Goal: Task Accomplishment & Management: Complete application form

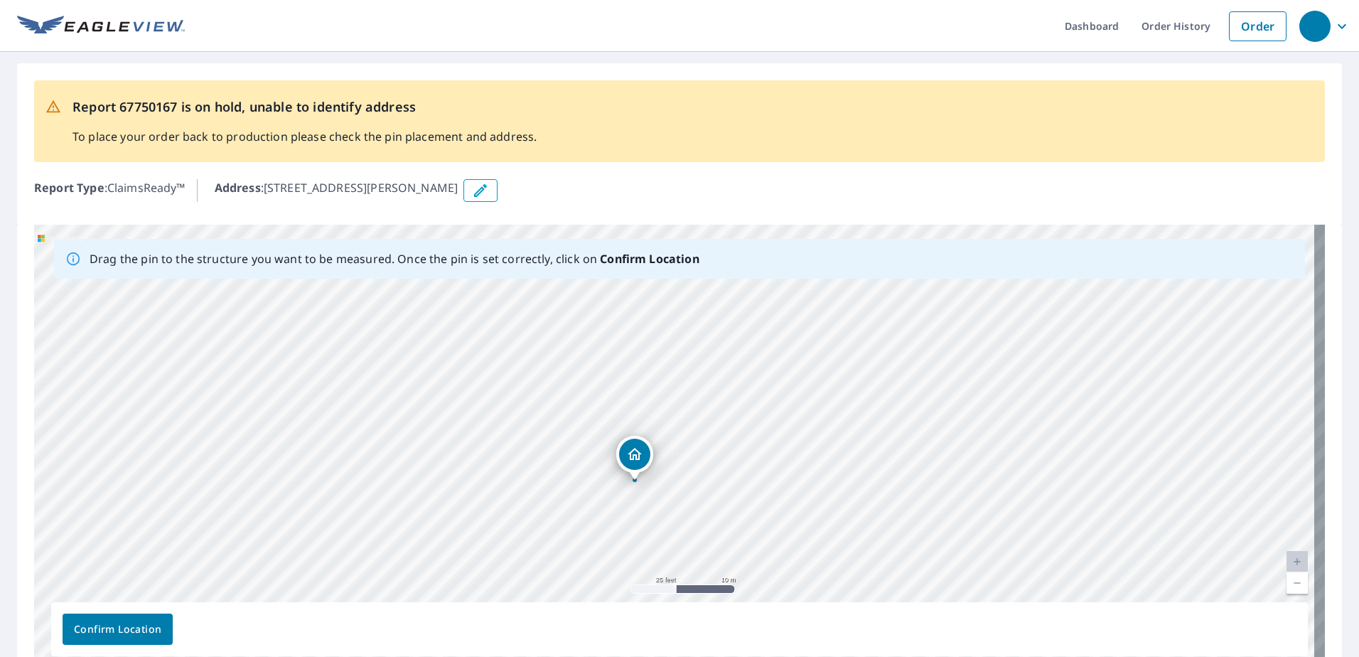
drag, startPoint x: 720, startPoint y: 520, endPoint x: 710, endPoint y: 385, distance: 135.5
click at [710, 385] on div "[STREET_ADDRESS][PERSON_NAME]" at bounding box center [679, 448] width 1291 height 446
drag, startPoint x: 822, startPoint y: 422, endPoint x: 654, endPoint y: 642, distance: 277.0
click at [654, 642] on div "Drag the pin to the structure you want to be measured. Once the pin is set corr…" at bounding box center [679, 448] width 1291 height 446
drag, startPoint x: 1123, startPoint y: 466, endPoint x: 1031, endPoint y: 597, distance: 160.4
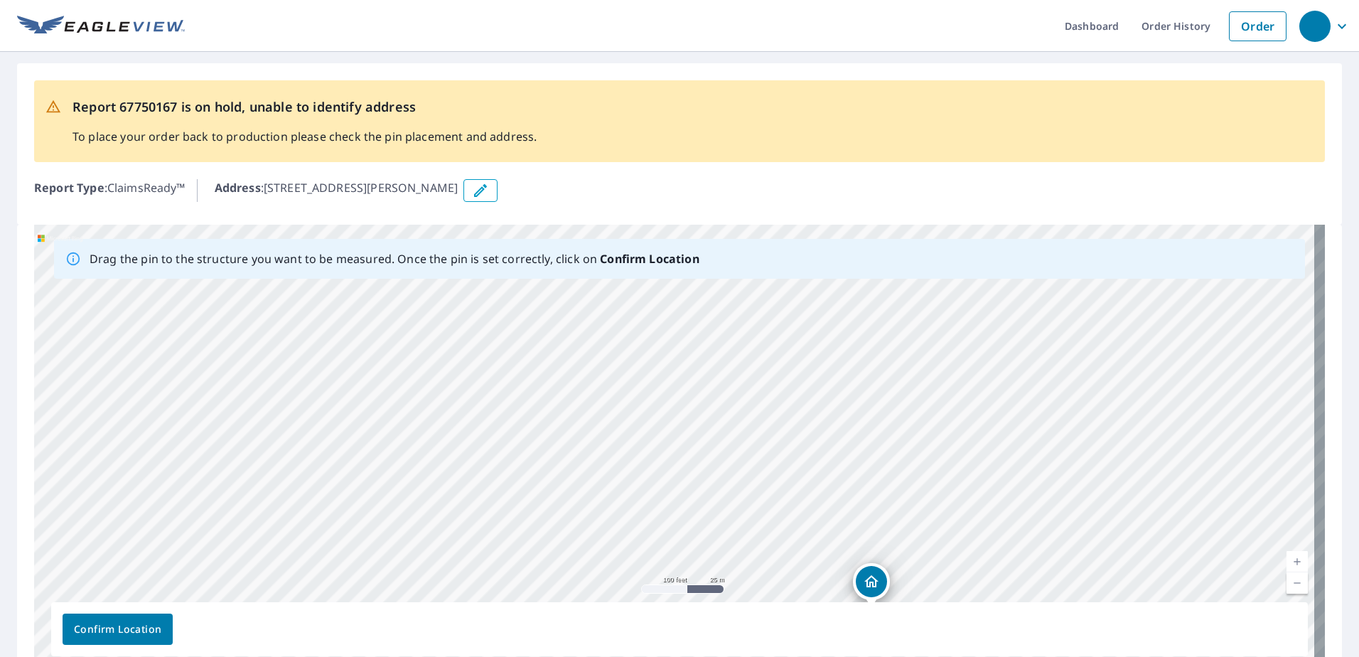
click at [1031, 597] on div "[STREET_ADDRESS][PERSON_NAME]" at bounding box center [679, 448] width 1291 height 446
drag, startPoint x: 1108, startPoint y: 353, endPoint x: 921, endPoint y: 449, distance: 210.8
click at [921, 449] on div "[STREET_ADDRESS][PERSON_NAME]" at bounding box center [679, 448] width 1291 height 446
drag, startPoint x: 1012, startPoint y: 483, endPoint x: 865, endPoint y: 483, distance: 147.2
click at [865, 483] on div "[STREET_ADDRESS][PERSON_NAME]" at bounding box center [679, 448] width 1291 height 446
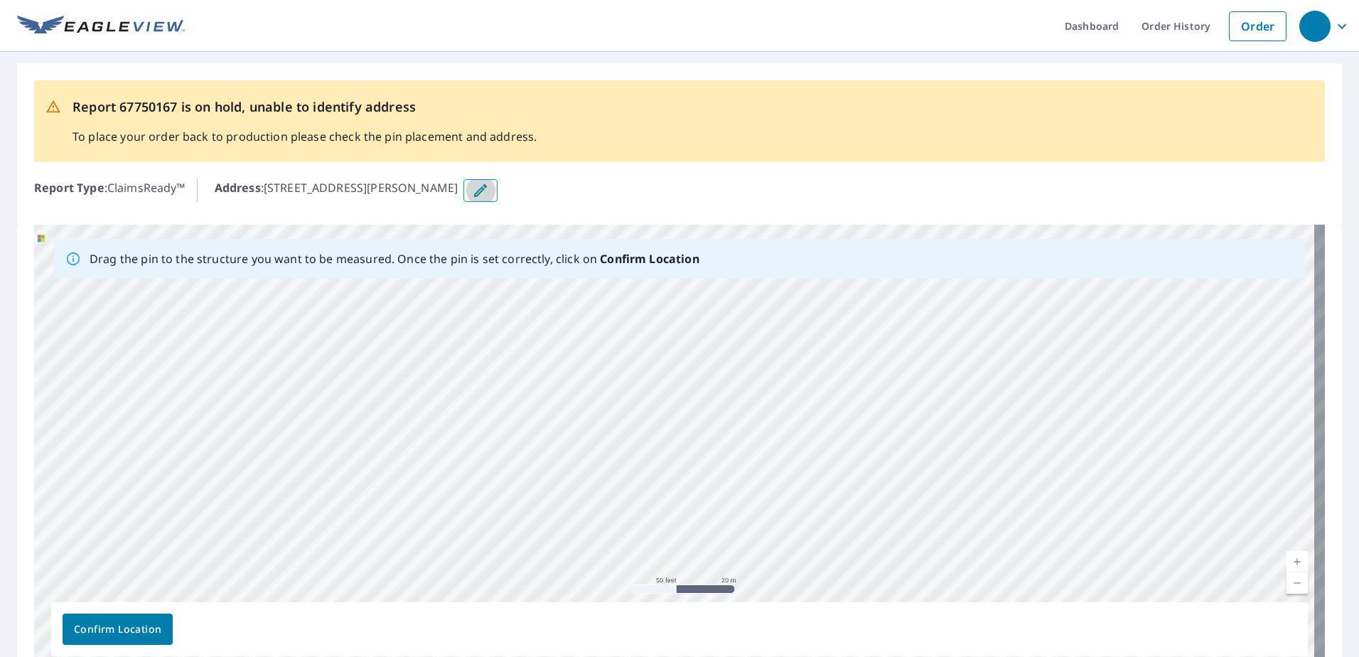
click at [466, 188] on button "button" at bounding box center [481, 190] width 34 height 23
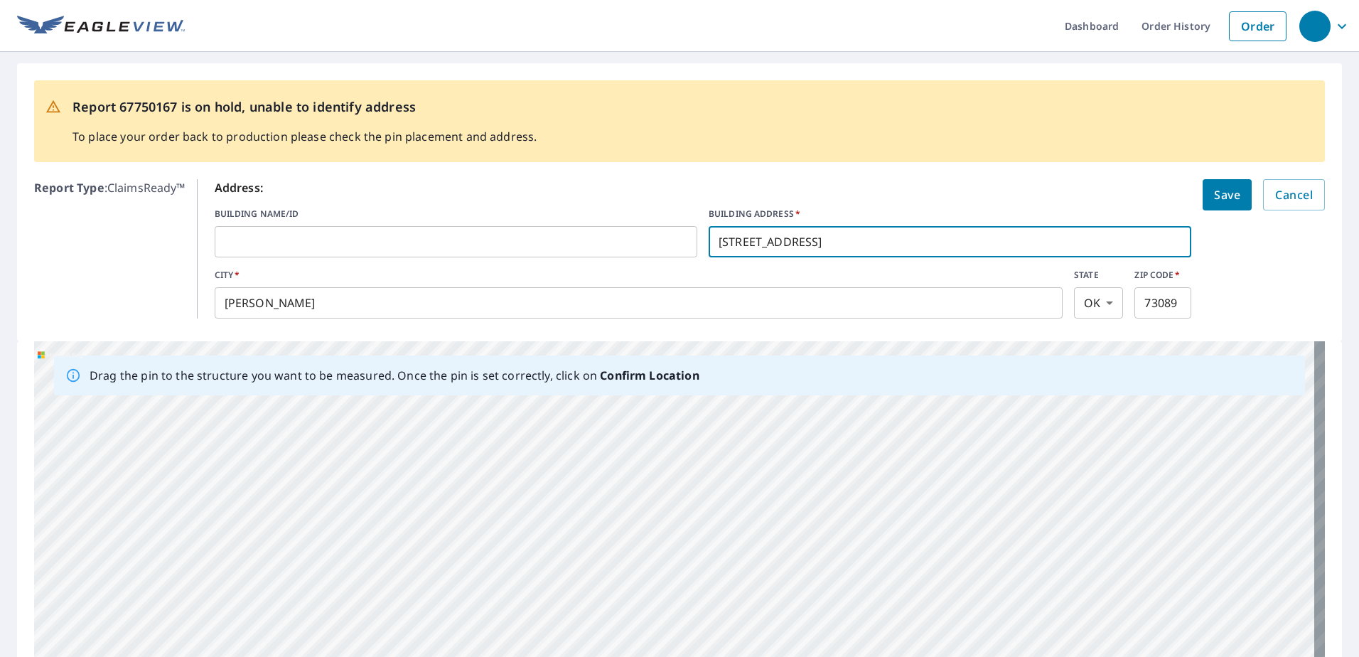
drag, startPoint x: 729, startPoint y: 241, endPoint x: 801, endPoint y: 246, distance: 72.7
click at [801, 246] on input "[STREET_ADDRESS]" at bounding box center [950, 242] width 483 height 40
type input "[STREET_ADDRESS]"
click at [777, 248] on input "[STREET_ADDRESS]" at bounding box center [950, 242] width 483 height 40
click button "Save" at bounding box center [1227, 194] width 49 height 31
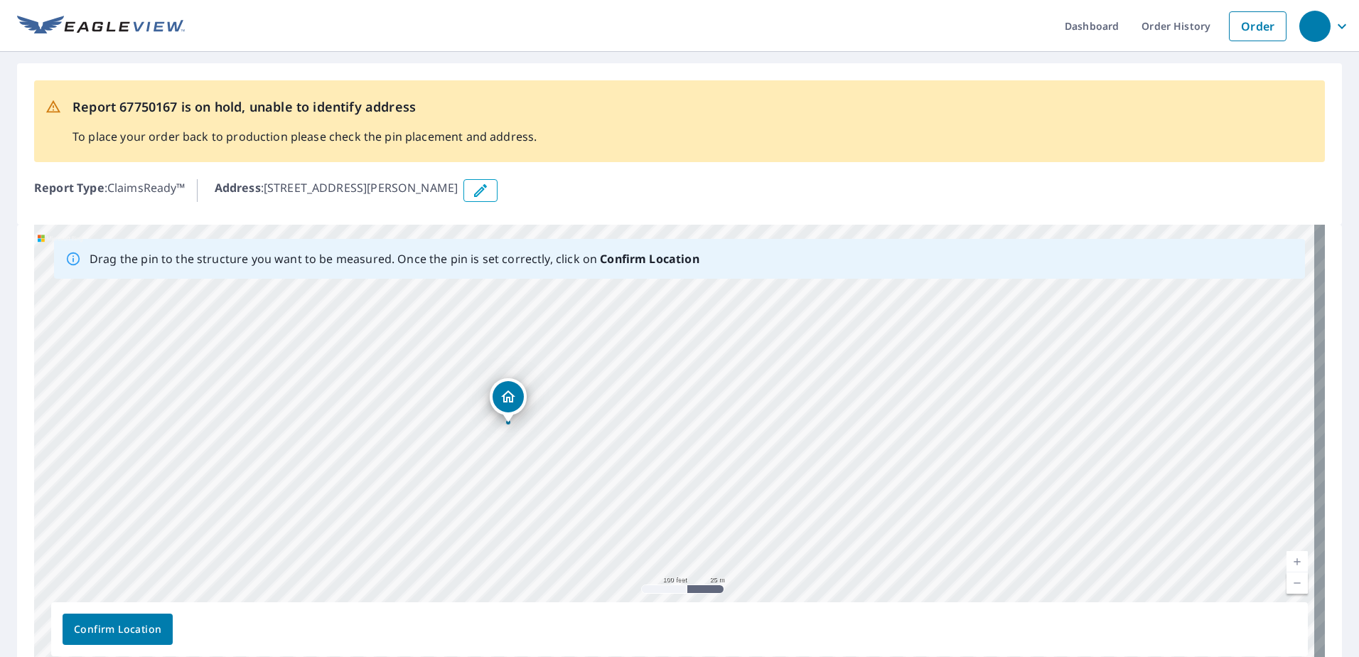
drag, startPoint x: 748, startPoint y: 444, endPoint x: 545, endPoint y: 426, distance: 204.1
click at [545, 426] on div "[STREET_ADDRESS][PERSON_NAME]" at bounding box center [679, 448] width 1291 height 446
drag, startPoint x: 667, startPoint y: 359, endPoint x: 660, endPoint y: 421, distance: 62.3
click at [660, 421] on div "[STREET_ADDRESS][PERSON_NAME]" at bounding box center [679, 448] width 1291 height 446
drag, startPoint x: 910, startPoint y: 385, endPoint x: 776, endPoint y: 424, distance: 139.3
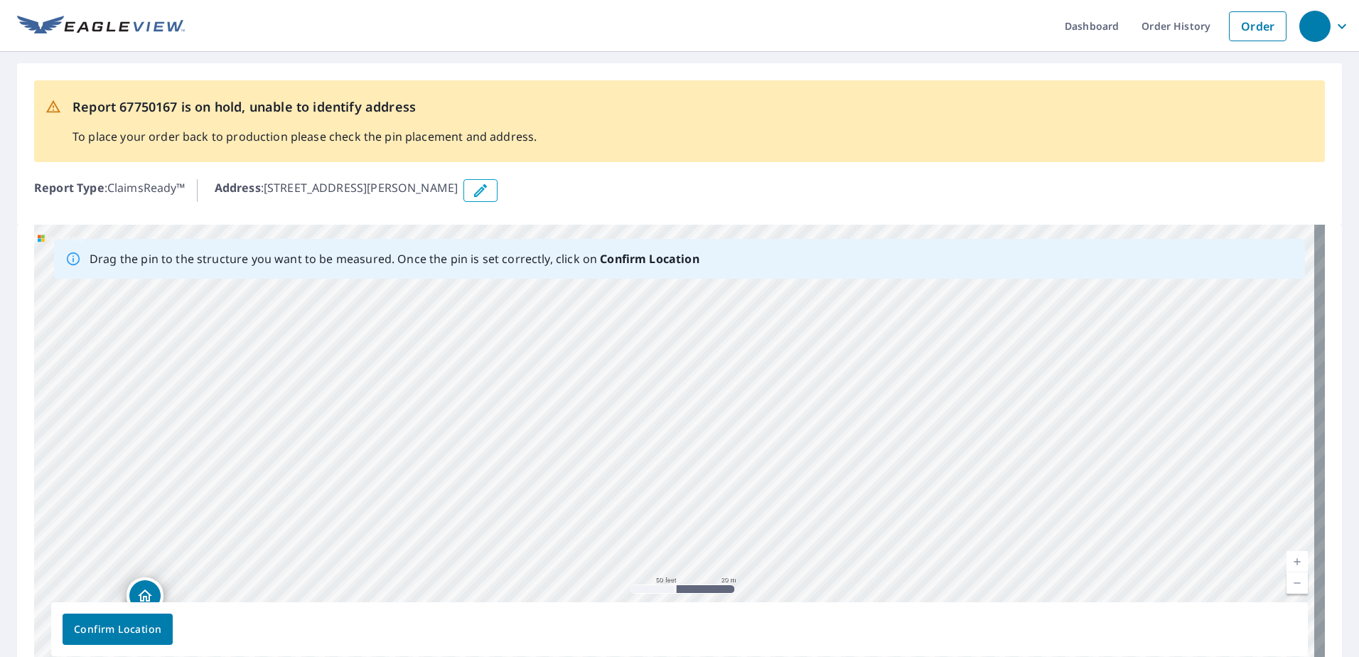
click at [776, 424] on div "[STREET_ADDRESS][PERSON_NAME]" at bounding box center [679, 448] width 1291 height 446
drag, startPoint x: 840, startPoint y: 382, endPoint x: 837, endPoint y: 437, distance: 54.9
click at [837, 437] on div "[STREET_ADDRESS][PERSON_NAME]" at bounding box center [679, 448] width 1291 height 446
drag, startPoint x: 860, startPoint y: 388, endPoint x: 851, endPoint y: 432, distance: 45.0
click at [851, 432] on div "[STREET_ADDRESS][PERSON_NAME]" at bounding box center [679, 448] width 1291 height 446
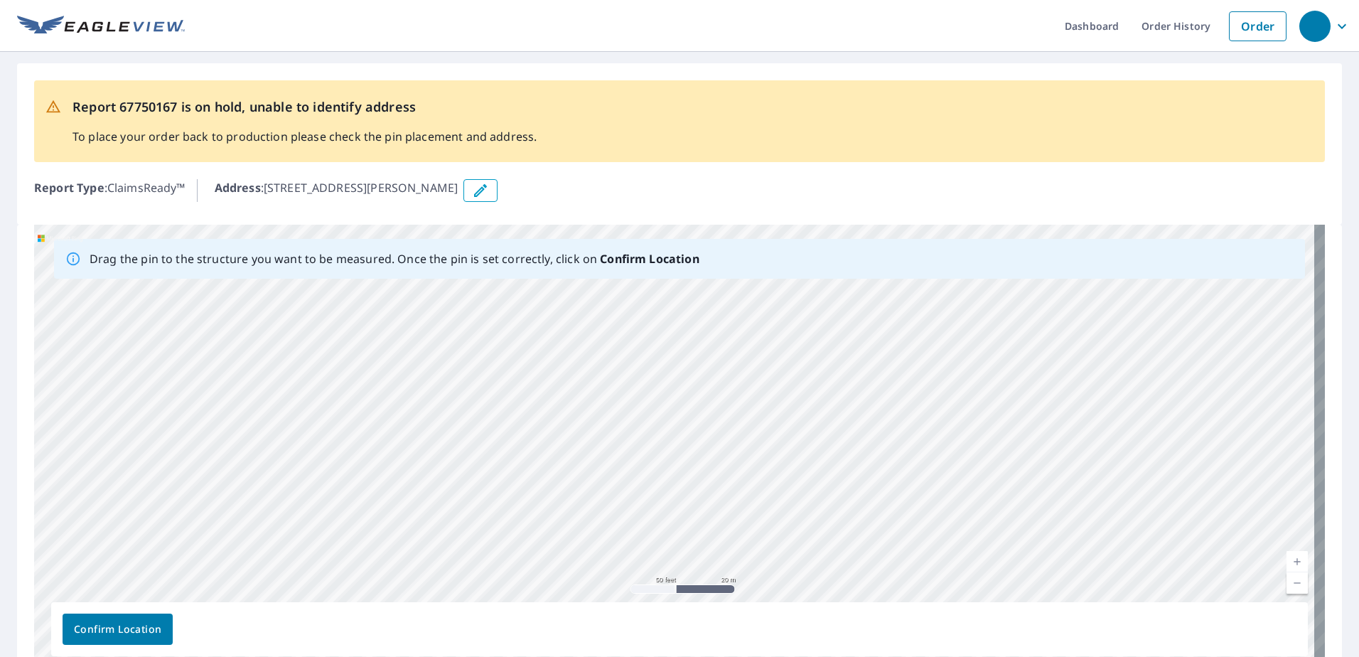
drag, startPoint x: 870, startPoint y: 383, endPoint x: 865, endPoint y: 423, distance: 40.1
click at [865, 423] on div "[STREET_ADDRESS][PERSON_NAME]" at bounding box center [679, 448] width 1291 height 446
drag, startPoint x: 873, startPoint y: 402, endPoint x: 870, endPoint y: 435, distance: 32.9
click at [870, 435] on div "[STREET_ADDRESS][PERSON_NAME]" at bounding box center [679, 448] width 1291 height 446
drag, startPoint x: 779, startPoint y: 342, endPoint x: 791, endPoint y: 417, distance: 75.5
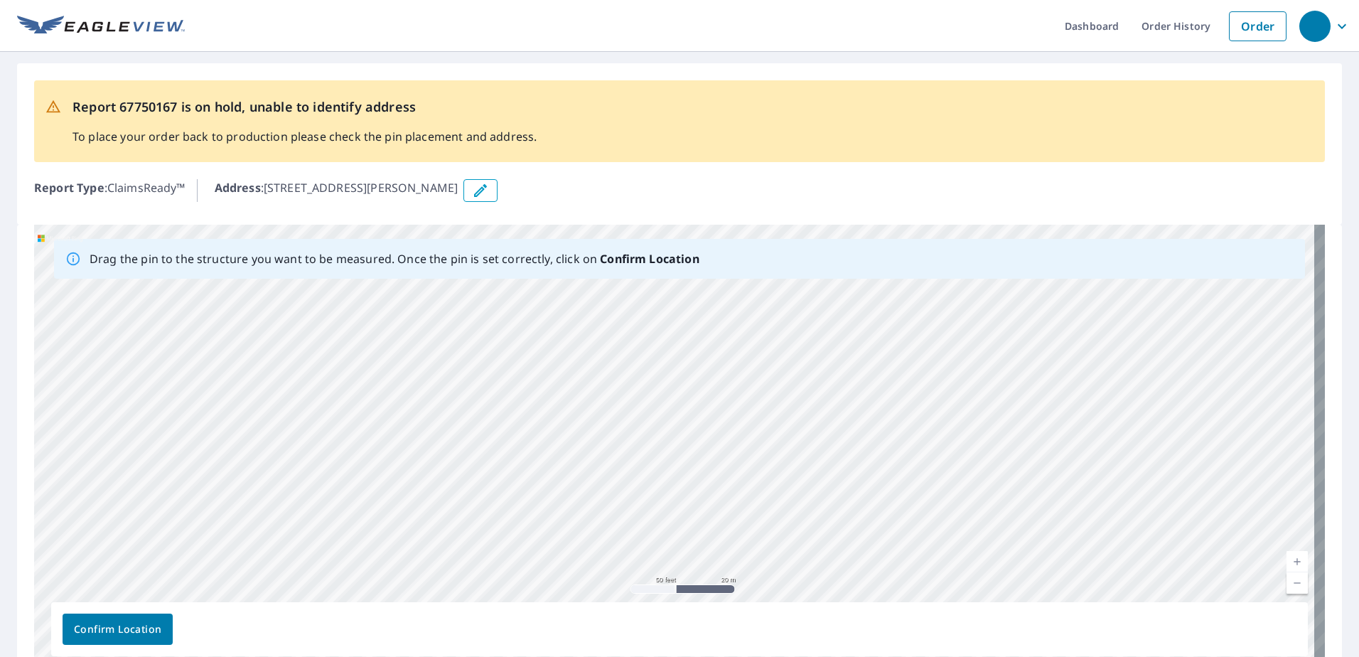
click at [791, 417] on div "[STREET_ADDRESS][PERSON_NAME]" at bounding box center [679, 448] width 1291 height 446
drag, startPoint x: 823, startPoint y: 348, endPoint x: 821, endPoint y: 379, distance: 30.6
click at [821, 379] on div "[STREET_ADDRESS][PERSON_NAME]" at bounding box center [679, 448] width 1291 height 446
drag, startPoint x: 847, startPoint y: 338, endPoint x: 841, endPoint y: 376, distance: 38.8
click at [841, 376] on div "[STREET_ADDRESS][PERSON_NAME]" at bounding box center [679, 448] width 1291 height 446
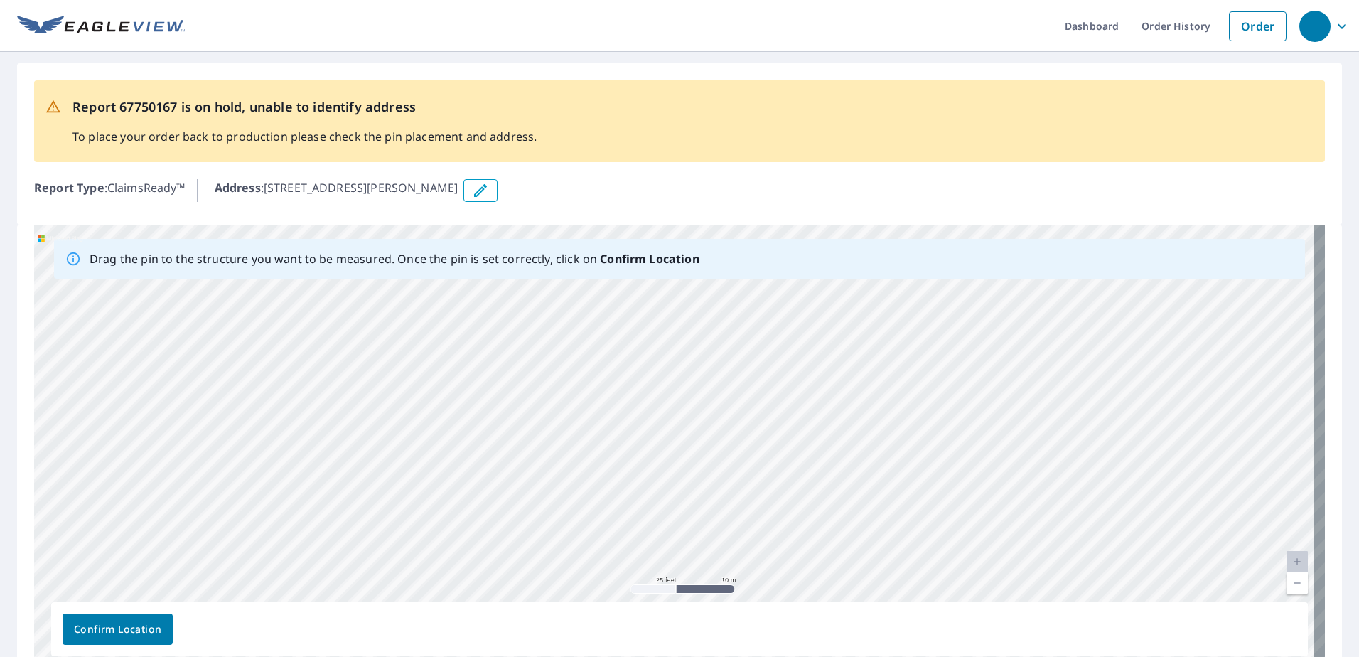
drag, startPoint x: 437, startPoint y: 422, endPoint x: 513, endPoint y: 417, distance: 77.0
click at [513, 417] on div "[STREET_ADDRESS][PERSON_NAME]" at bounding box center [679, 448] width 1291 height 446
drag, startPoint x: 587, startPoint y: 322, endPoint x: 1446, endPoint y: 496, distance: 876.3
click at [1359, 496] on html "Dashboard Order History Order Report 67750167 is on hold, unable to identify ad…" at bounding box center [679, 328] width 1359 height 657
drag, startPoint x: 717, startPoint y: 446, endPoint x: 398, endPoint y: 358, distance: 331.2
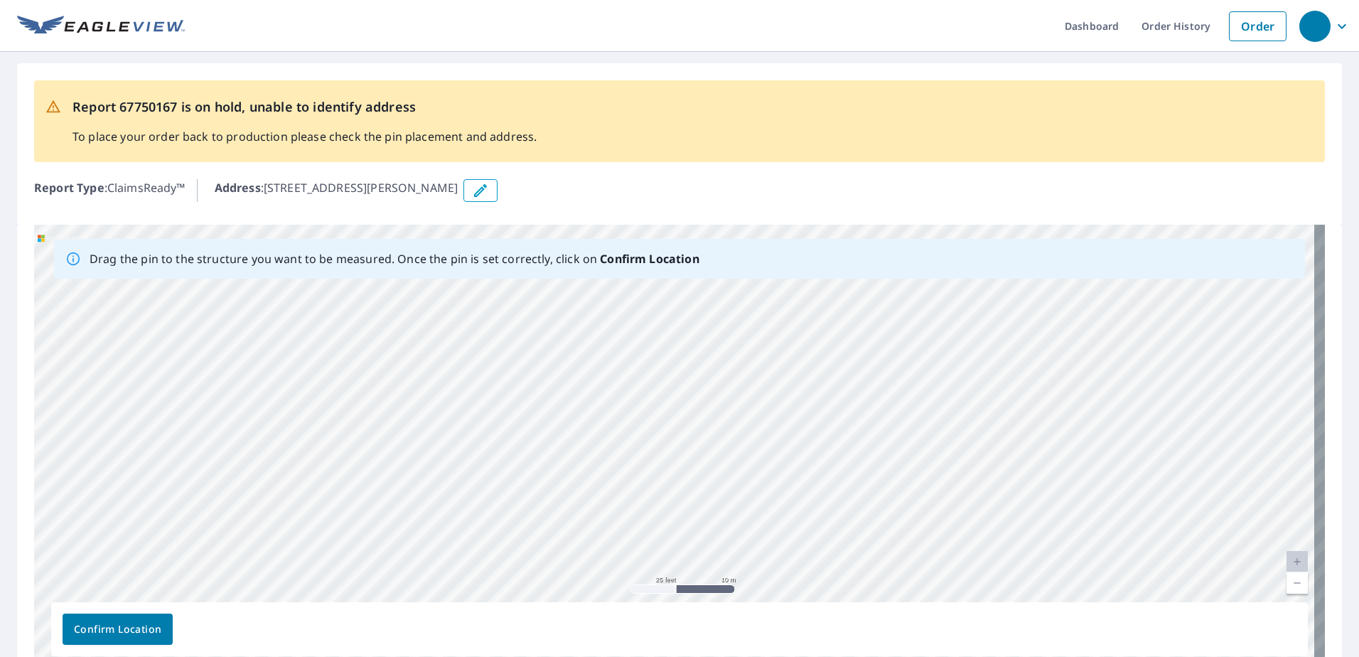
click at [373, 361] on div "[STREET_ADDRESS][PERSON_NAME]" at bounding box center [679, 448] width 1291 height 446
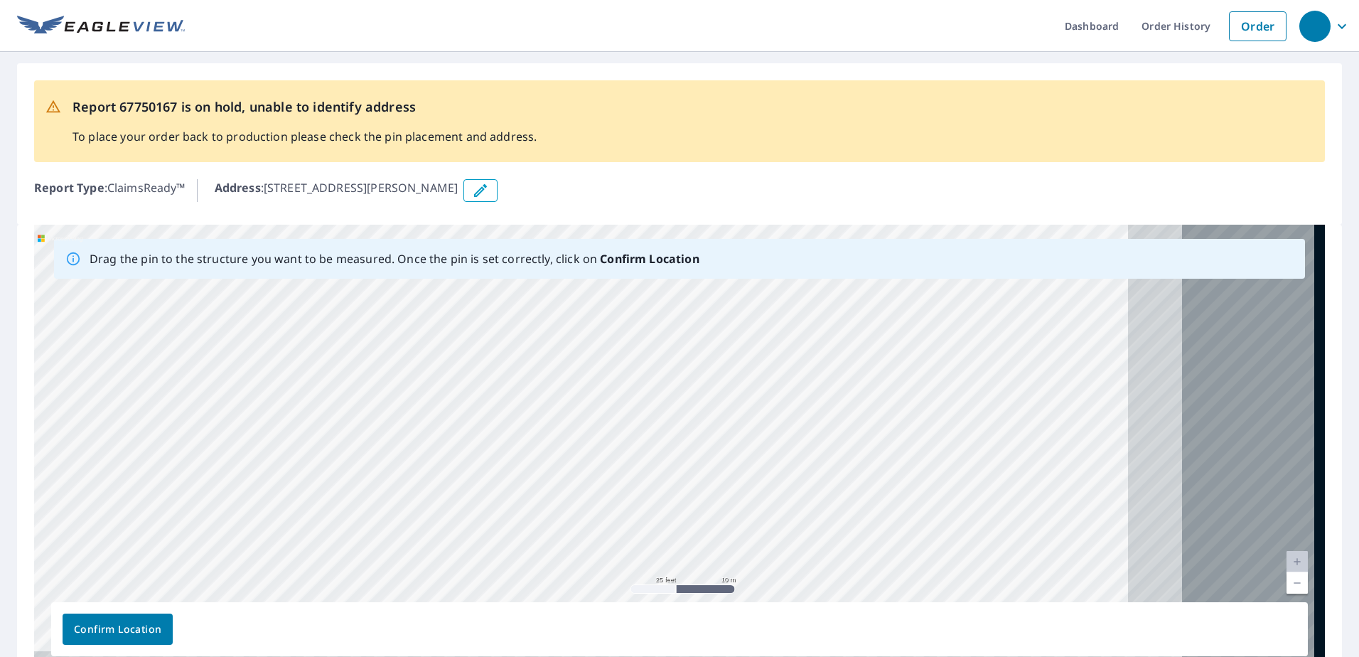
drag, startPoint x: 811, startPoint y: 333, endPoint x: 427, endPoint y: 282, distance: 386.6
click at [389, 282] on div "[STREET_ADDRESS][PERSON_NAME]" at bounding box center [679, 448] width 1291 height 446
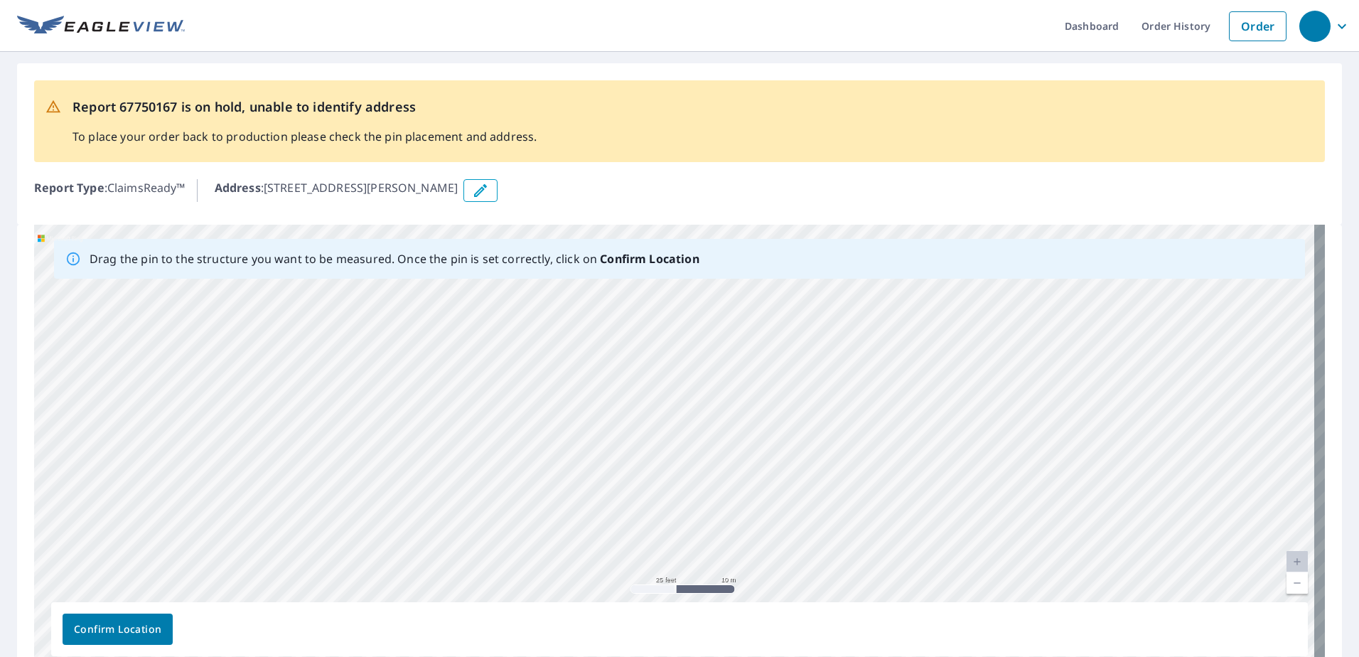
drag, startPoint x: 694, startPoint y: 296, endPoint x: 526, endPoint y: 402, distance: 198.1
click at [526, 402] on div "[STREET_ADDRESS][PERSON_NAME]" at bounding box center [679, 448] width 1291 height 446
drag, startPoint x: 867, startPoint y: 383, endPoint x: 849, endPoint y: 474, distance: 92.0
click at [849, 474] on div "[STREET_ADDRESS][PERSON_NAME]" at bounding box center [679, 448] width 1291 height 446
drag, startPoint x: 1041, startPoint y: 425, endPoint x: 680, endPoint y: 407, distance: 361.0
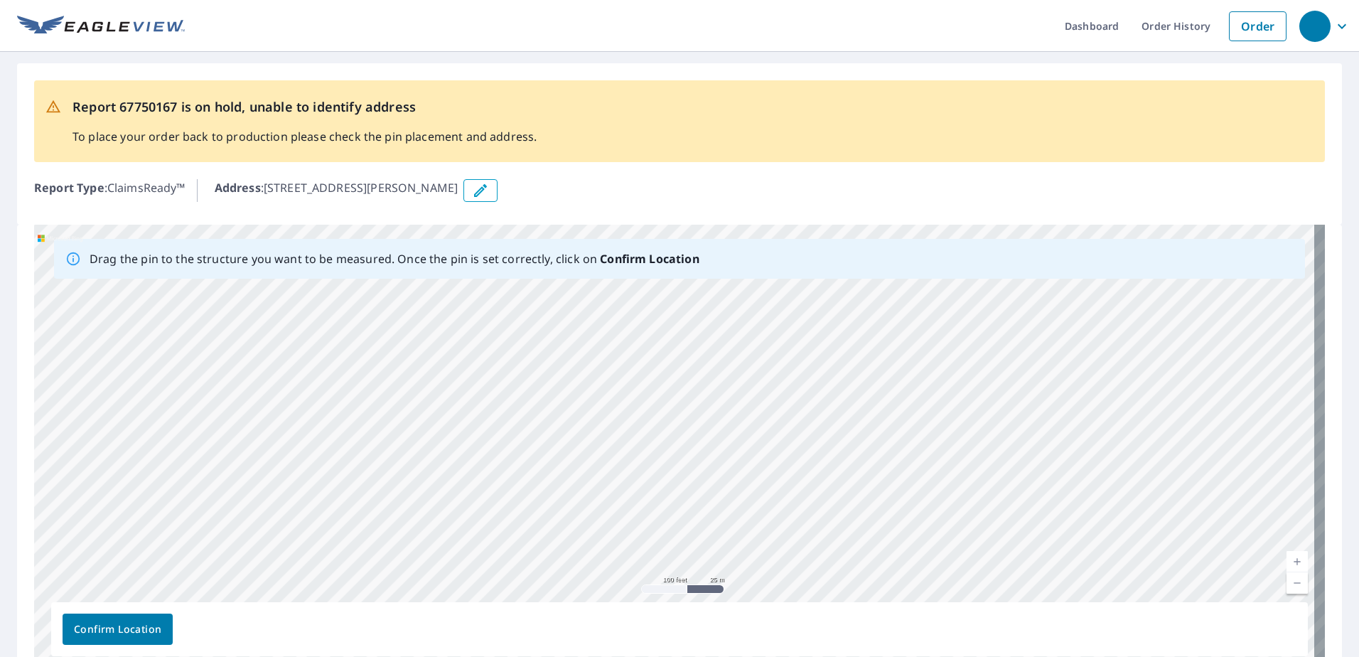
click at [680, 407] on div "[STREET_ADDRESS][PERSON_NAME]" at bounding box center [679, 448] width 1291 height 446
drag, startPoint x: 1079, startPoint y: 437, endPoint x: 802, endPoint y: 445, distance: 277.4
click at [802, 445] on div "[STREET_ADDRESS][PERSON_NAME]" at bounding box center [679, 448] width 1291 height 446
drag, startPoint x: 779, startPoint y: 370, endPoint x: 784, endPoint y: 431, distance: 60.6
click at [784, 431] on div "[STREET_ADDRESS][PERSON_NAME]" at bounding box center [679, 448] width 1291 height 446
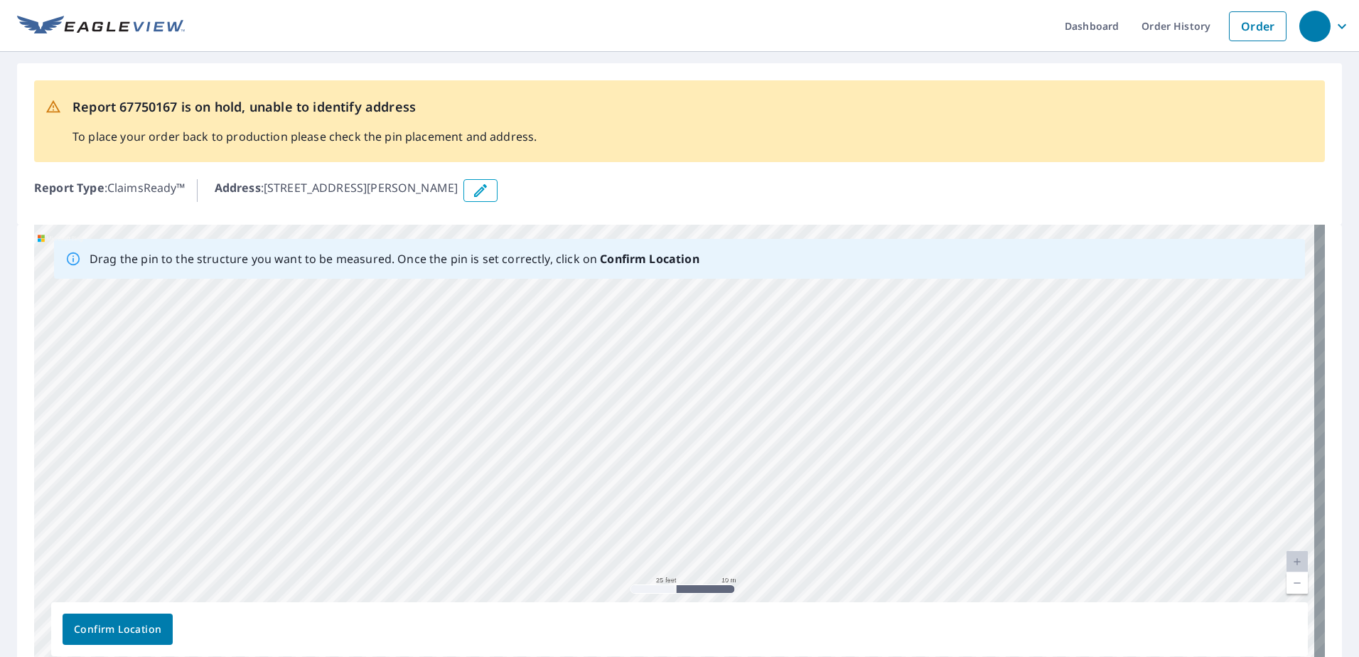
click at [388, 191] on p "Address : [STREET_ADDRESS][PERSON_NAME]" at bounding box center [337, 190] width 244 height 23
click at [322, 188] on p "Address : [STREET_ADDRESS][PERSON_NAME]" at bounding box center [337, 190] width 244 height 23
drag, startPoint x: 760, startPoint y: 526, endPoint x: 732, endPoint y: 410, distance: 119.2
click at [732, 410] on div "[STREET_ADDRESS][PERSON_NAME]" at bounding box center [679, 448] width 1291 height 446
drag, startPoint x: 588, startPoint y: 435, endPoint x: 819, endPoint y: 547, distance: 256.9
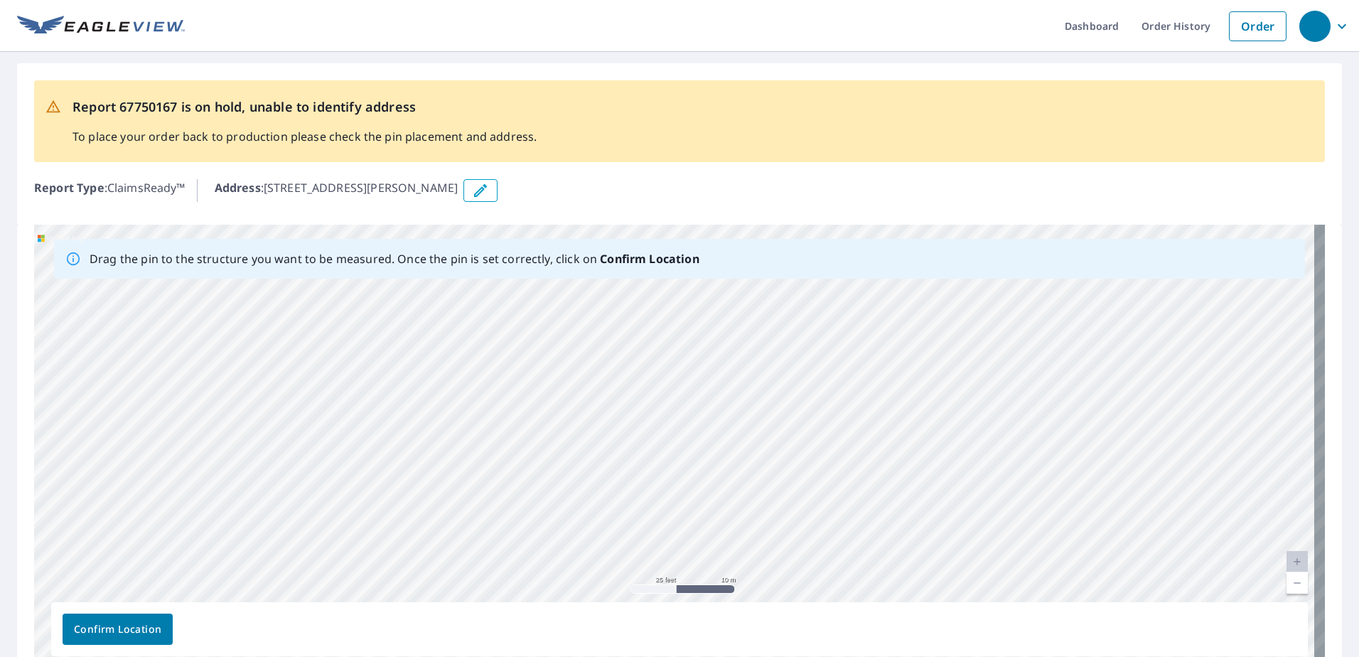
click at [819, 547] on div "[STREET_ADDRESS][PERSON_NAME]" at bounding box center [679, 448] width 1291 height 446
drag, startPoint x: 893, startPoint y: 449, endPoint x: 741, endPoint y: 455, distance: 152.3
click at [741, 455] on div "[STREET_ADDRESS][PERSON_NAME]" at bounding box center [679, 448] width 1291 height 446
drag, startPoint x: 883, startPoint y: 442, endPoint x: 737, endPoint y: 277, distance: 220.6
click at [737, 277] on div "Drag the pin to the structure you want to be measured. Once the pin is set corr…" at bounding box center [679, 448] width 1291 height 446
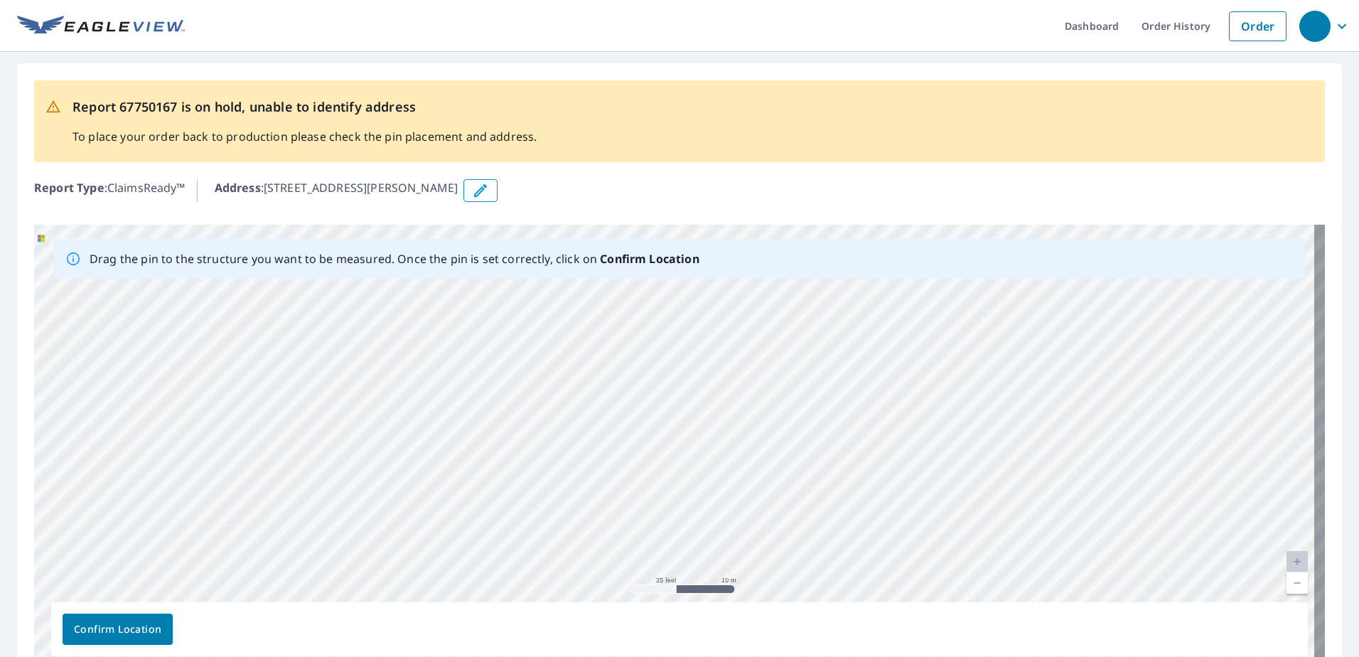
drag, startPoint x: 691, startPoint y: 307, endPoint x: 761, endPoint y: 215, distance: 115.6
click at [727, 260] on div "Drag the pin to the structure you want to be measured. Once the pin is set corr…" at bounding box center [679, 448] width 1291 height 446
drag, startPoint x: 742, startPoint y: 320, endPoint x: 767, endPoint y: 287, distance: 41.5
click at [767, 287] on div "[STREET_ADDRESS][PERSON_NAME]" at bounding box center [679, 448] width 1291 height 446
click at [768, 287] on div "[STREET_ADDRESS][PERSON_NAME]" at bounding box center [679, 448] width 1291 height 446
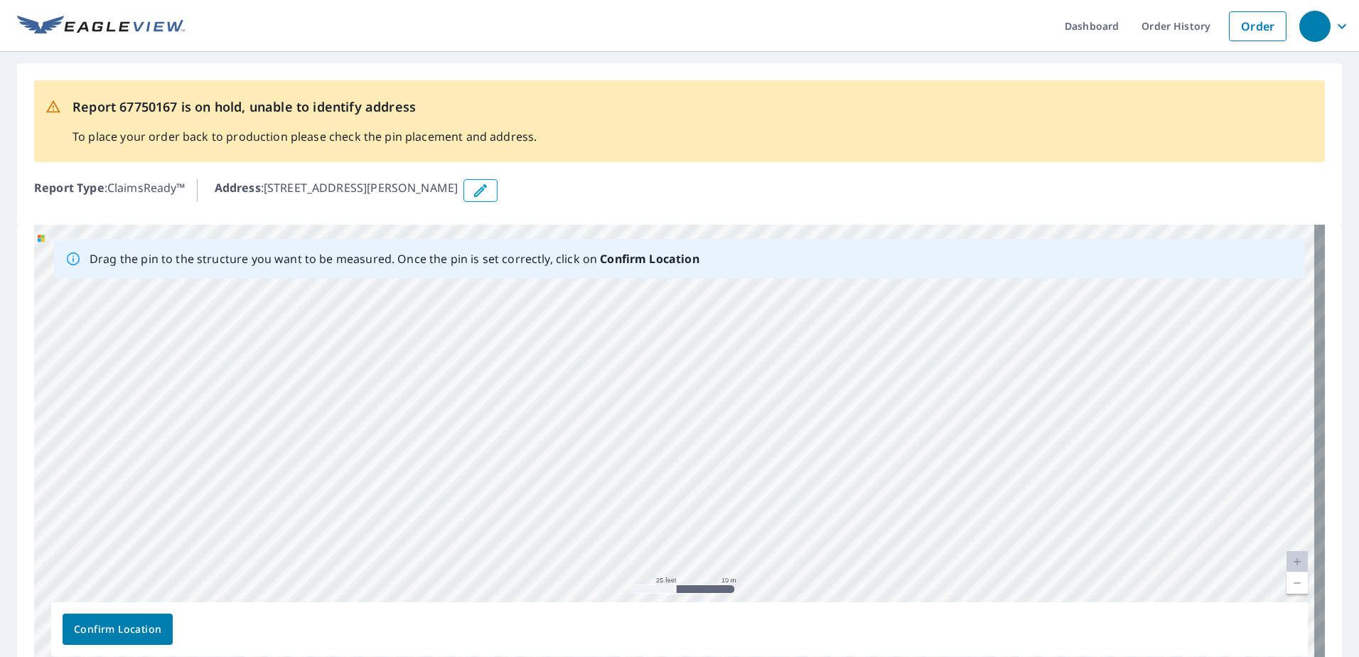
click at [740, 407] on div "[STREET_ADDRESS][PERSON_NAME]" at bounding box center [679, 448] width 1291 height 446
drag, startPoint x: 676, startPoint y: 411, endPoint x: 813, endPoint y: 420, distance: 136.8
drag, startPoint x: 736, startPoint y: 412, endPoint x: 678, endPoint y: 385, distance: 64.3
click at [678, 385] on div "[STREET_ADDRESS][PERSON_NAME]" at bounding box center [679, 448] width 1291 height 446
drag, startPoint x: 889, startPoint y: 414, endPoint x: 425, endPoint y: 504, distance: 472.3
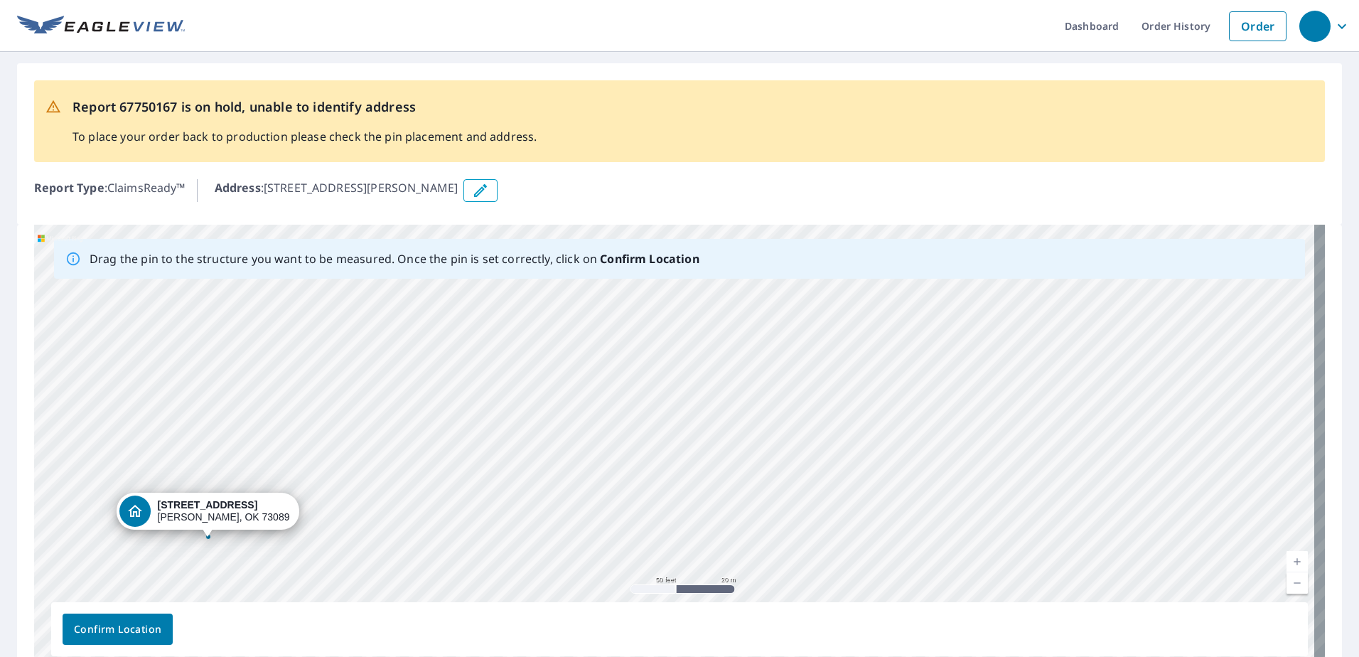
click at [425, 504] on div "[STREET_ADDRESS][PERSON_NAME]" at bounding box center [679, 448] width 1291 height 446
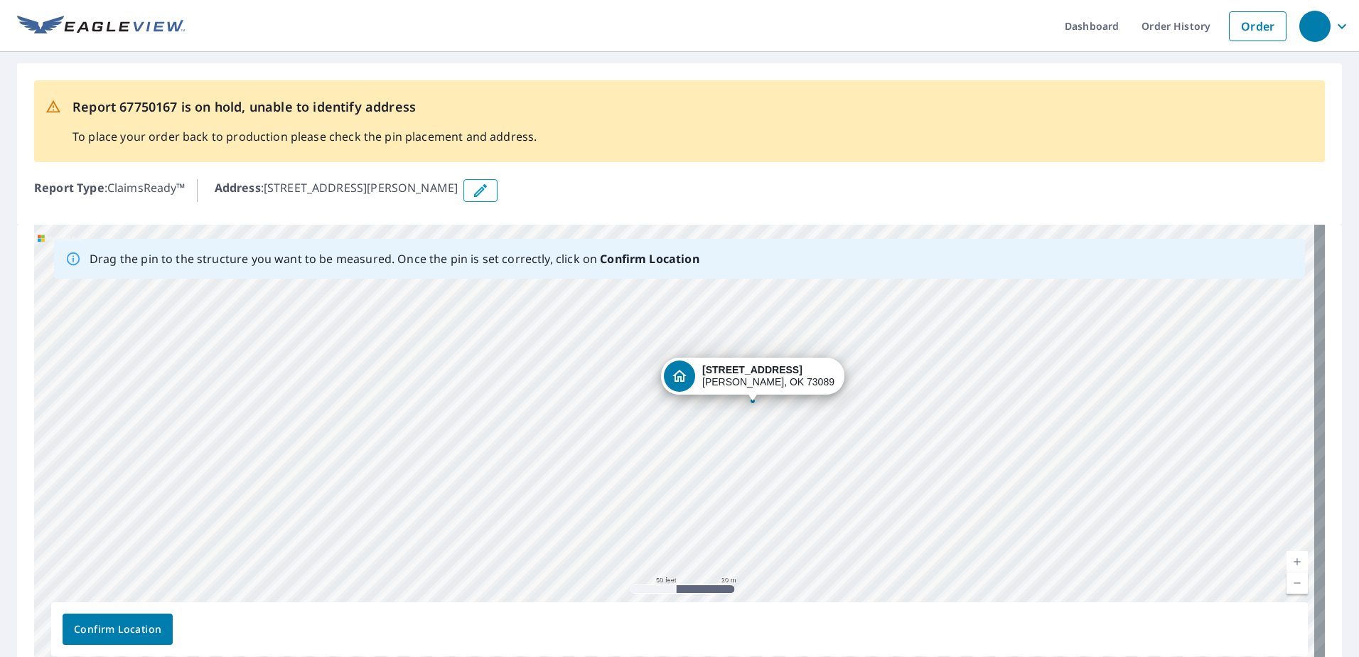
drag, startPoint x: 198, startPoint y: 503, endPoint x: 734, endPoint y: 370, distance: 552.5
click at [734, 370] on div "[STREET_ADDRESS][PERSON_NAME]" at bounding box center [679, 448] width 1291 height 446
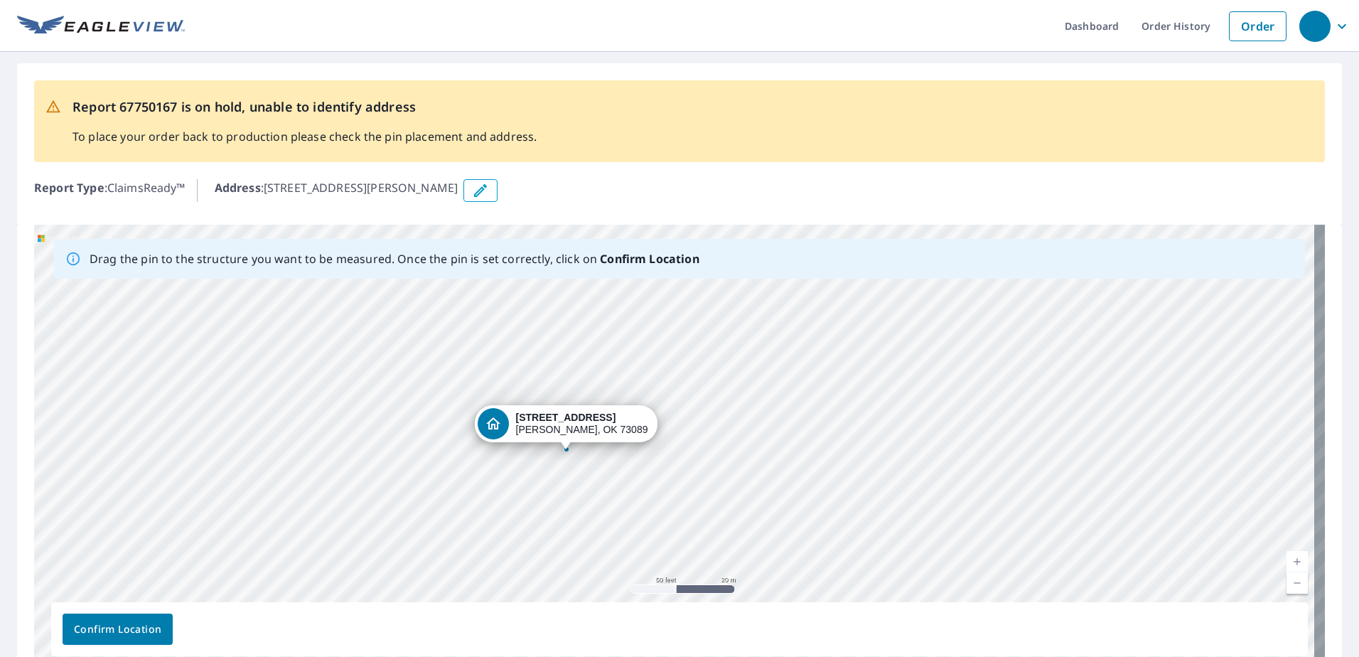
drag, startPoint x: 764, startPoint y: 438, endPoint x: 656, endPoint y: 442, distance: 108.2
click at [656, 442] on div "[STREET_ADDRESS][PERSON_NAME]" at bounding box center [679, 448] width 1291 height 446
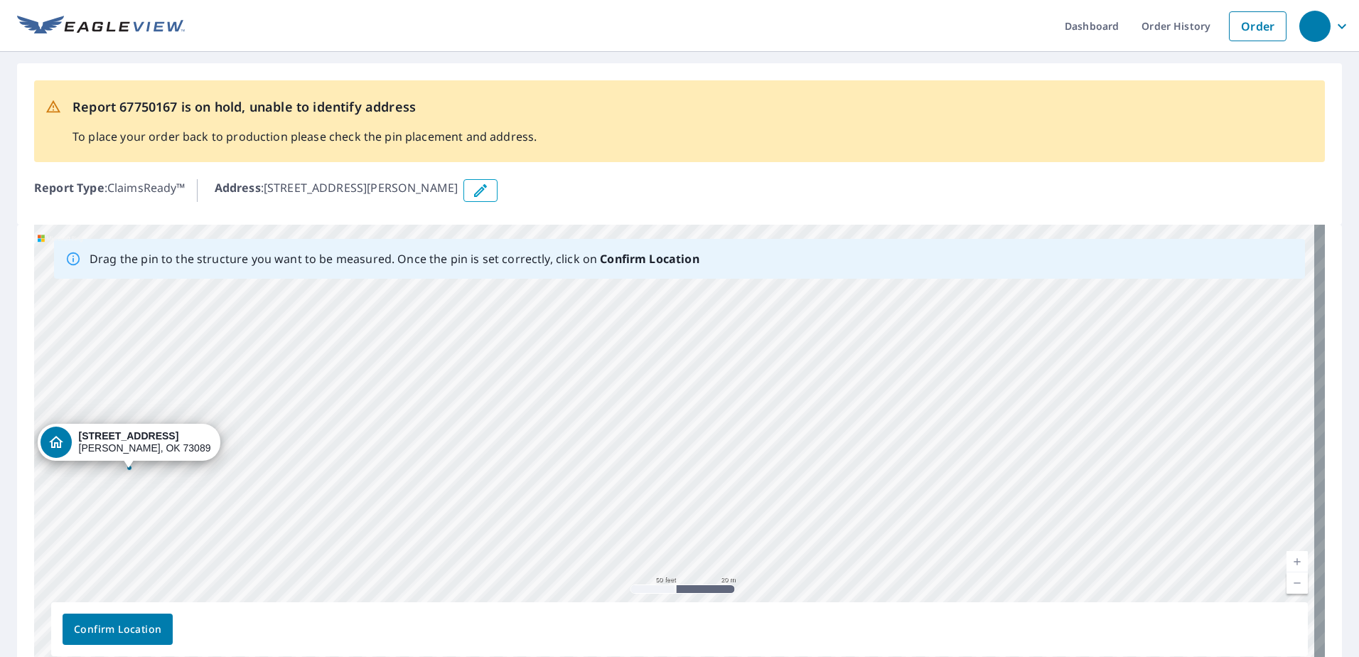
drag, startPoint x: 717, startPoint y: 430, endPoint x: 279, endPoint y: 449, distance: 437.7
click at [279, 449] on div "[STREET_ADDRESS][PERSON_NAME]" at bounding box center [679, 448] width 1291 height 446
click at [119, 436] on strong "[STREET_ADDRESS]" at bounding box center [129, 435] width 100 height 11
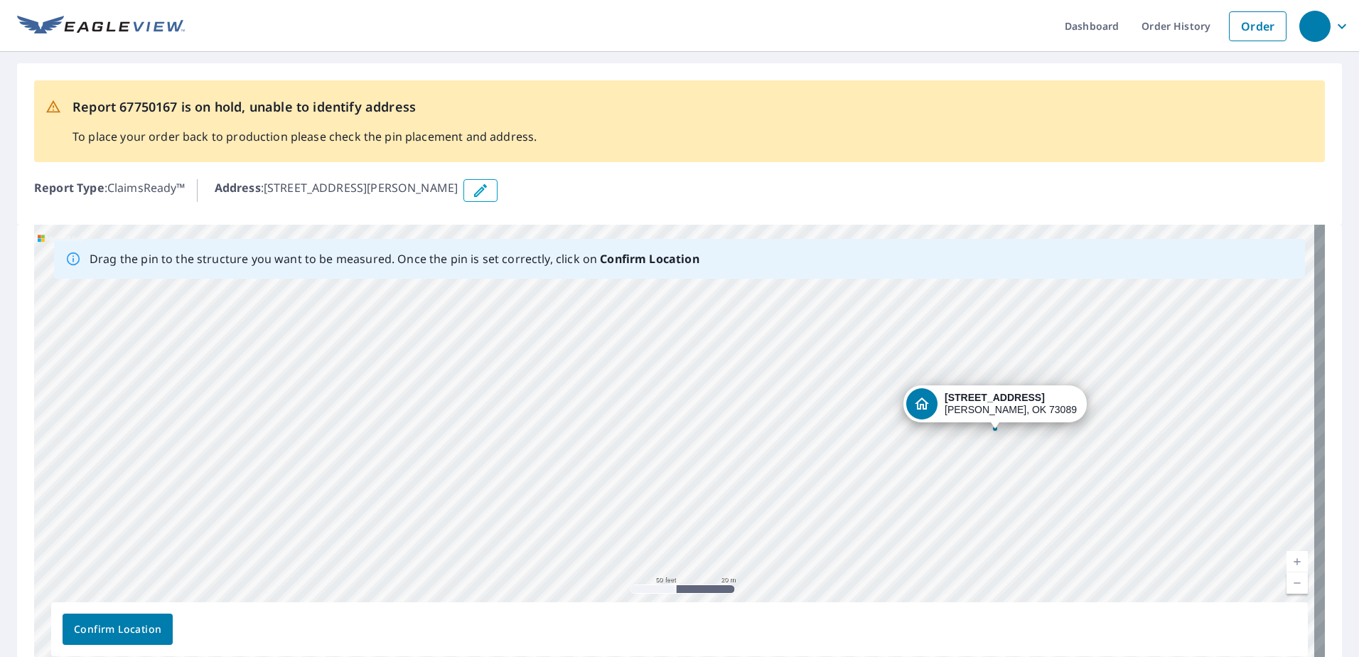
drag, startPoint x: 146, startPoint y: 437, endPoint x: 986, endPoint y: 397, distance: 840.7
click at [986, 397] on div "[STREET_ADDRESS][PERSON_NAME]" at bounding box center [679, 448] width 1291 height 446
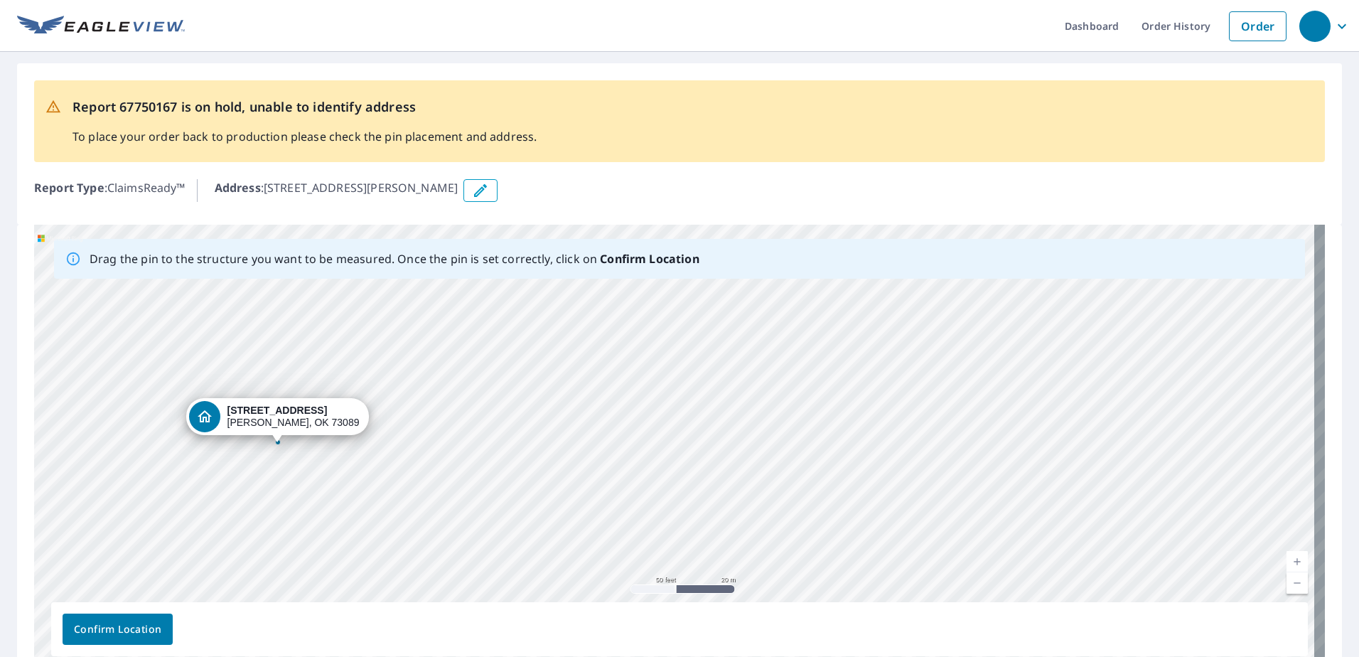
drag, startPoint x: 1019, startPoint y: 457, endPoint x: 625, endPoint y: 453, distance: 393.9
click at [625, 453] on div "[STREET_ADDRESS][PERSON_NAME]" at bounding box center [679, 448] width 1291 height 446
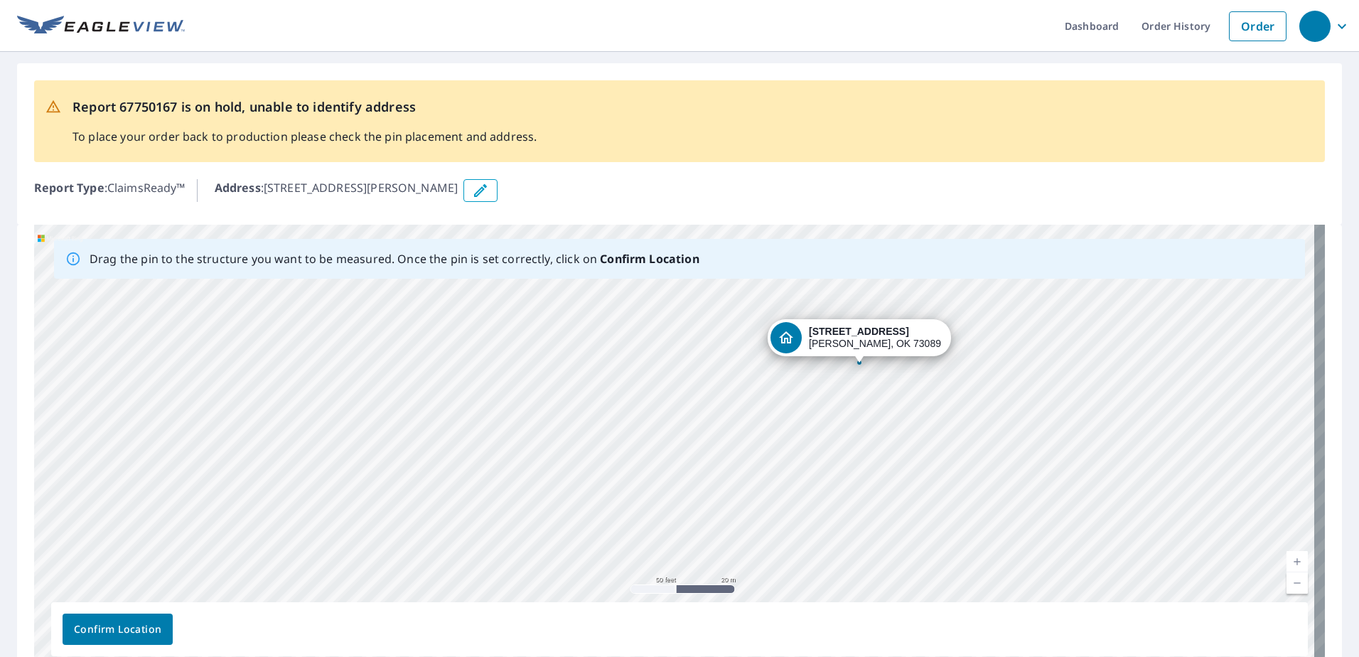
drag, startPoint x: 265, startPoint y: 415, endPoint x: 846, endPoint y: 336, distance: 586.3
click at [846, 336] on div "[STREET_ADDRESS][PERSON_NAME]" at bounding box center [679, 448] width 1291 height 446
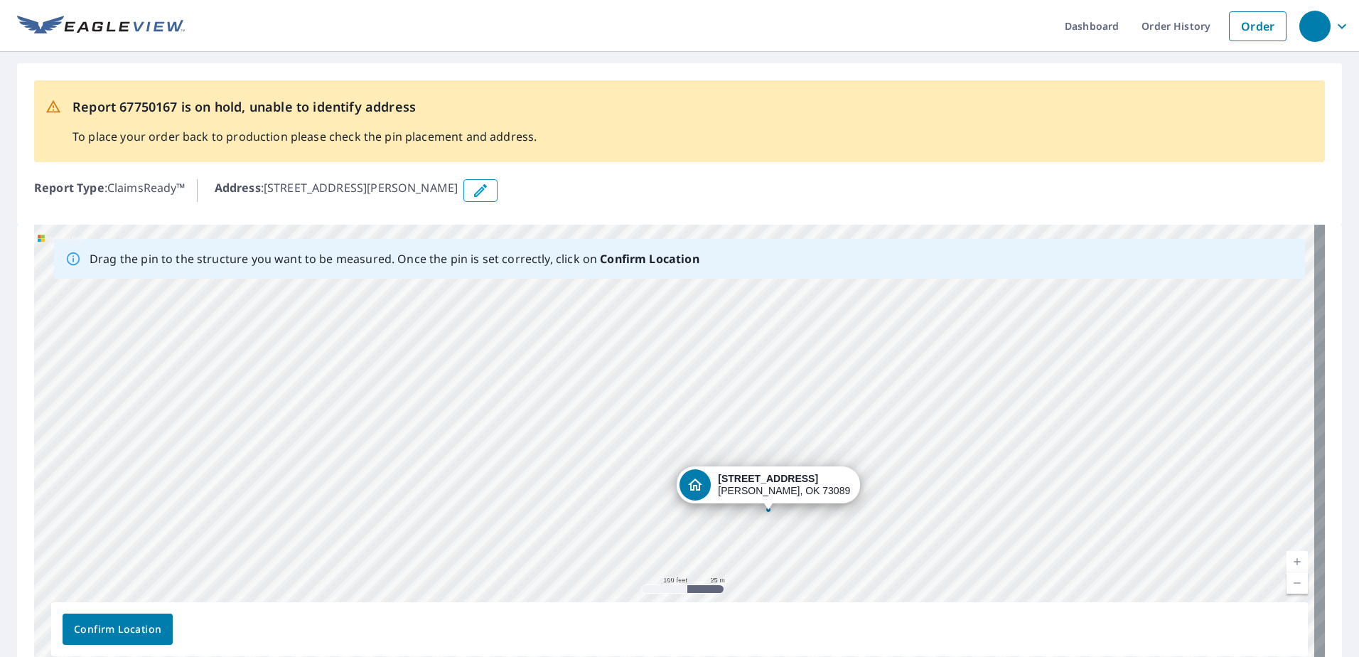
drag, startPoint x: 880, startPoint y: 380, endPoint x: 880, endPoint y: 478, distance: 97.4
click at [880, 478] on div "[STREET_ADDRESS][PERSON_NAME]" at bounding box center [679, 448] width 1291 height 446
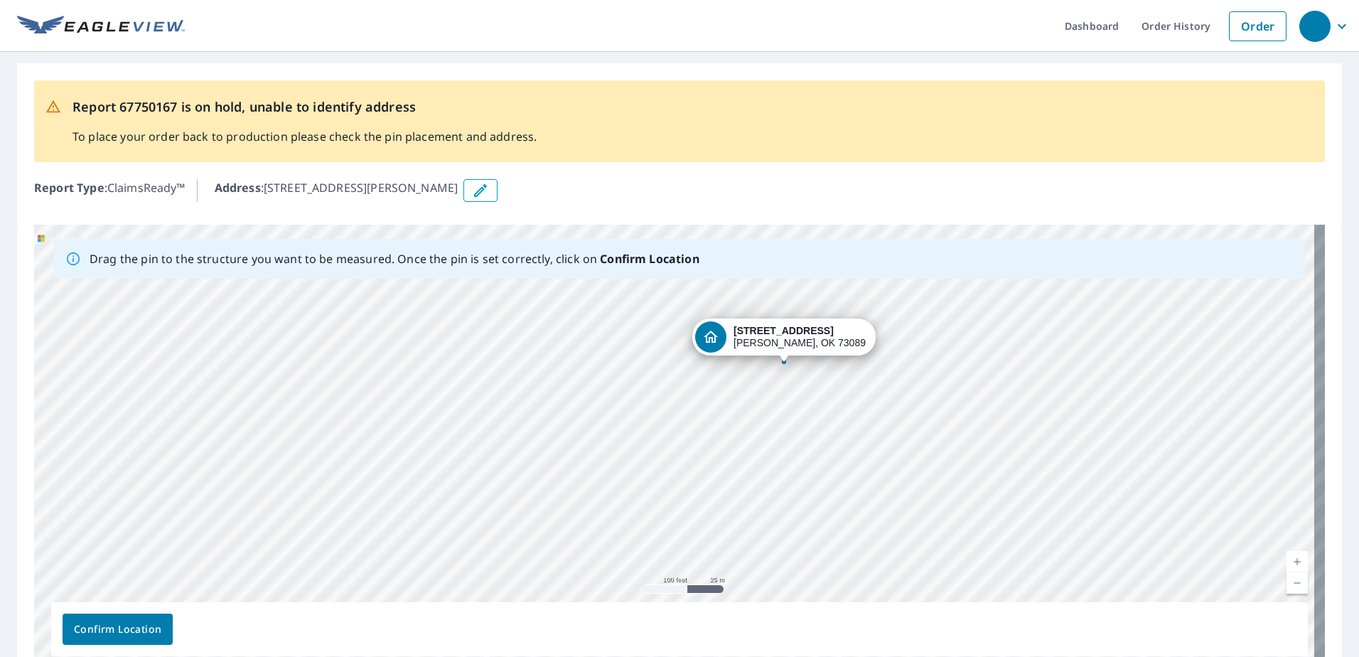
drag, startPoint x: 759, startPoint y: 481, endPoint x: 774, endPoint y: 334, distance: 147.9
click at [774, 334] on div "[STREET_ADDRESS][PERSON_NAME]" at bounding box center [679, 448] width 1291 height 446
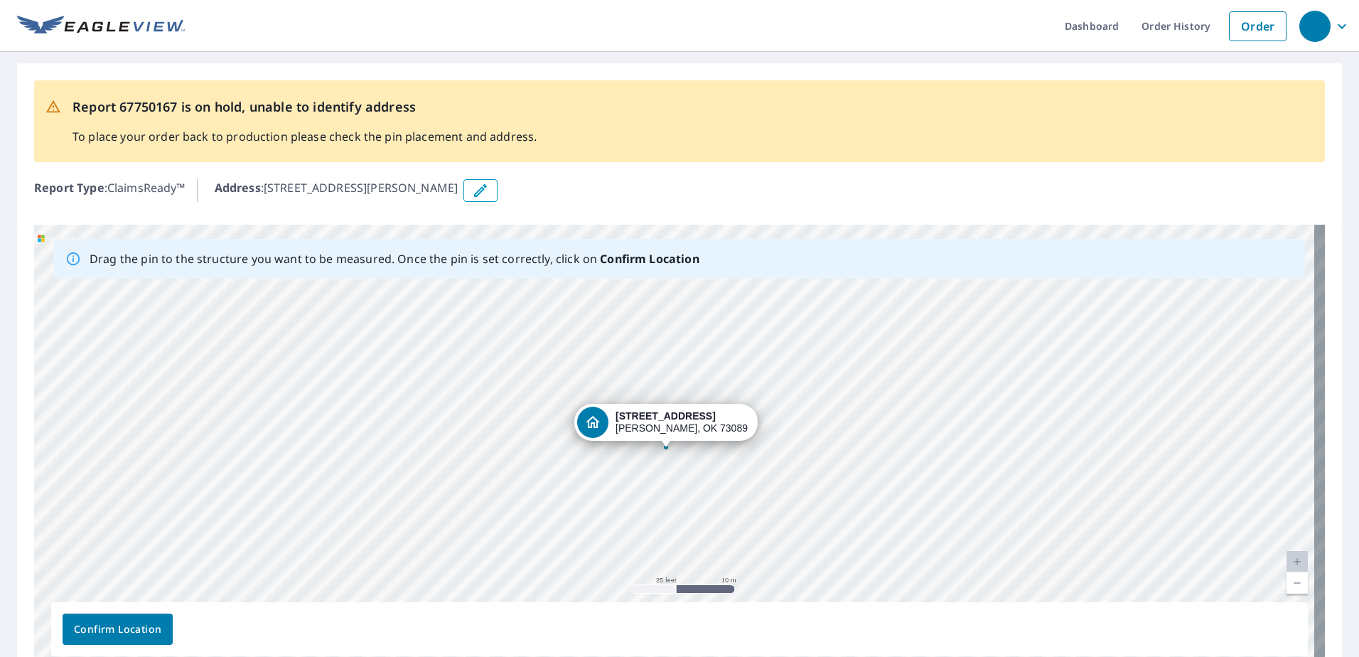
drag, startPoint x: 654, startPoint y: 336, endPoint x: 677, endPoint y: 427, distance: 93.8
click at [677, 427] on div "[STREET_ADDRESS][PERSON_NAME]" at bounding box center [679, 448] width 1291 height 446
click at [122, 623] on span "Confirm Location" at bounding box center [117, 630] width 87 height 18
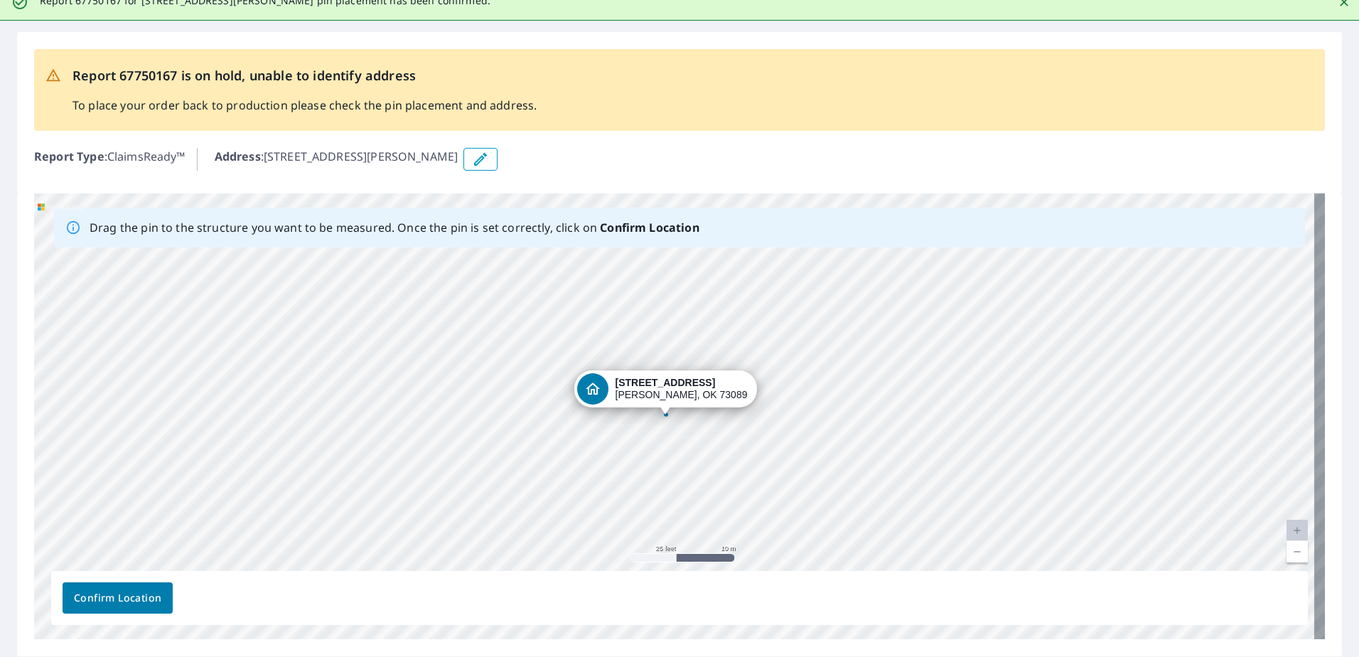
scroll to position [114, 0]
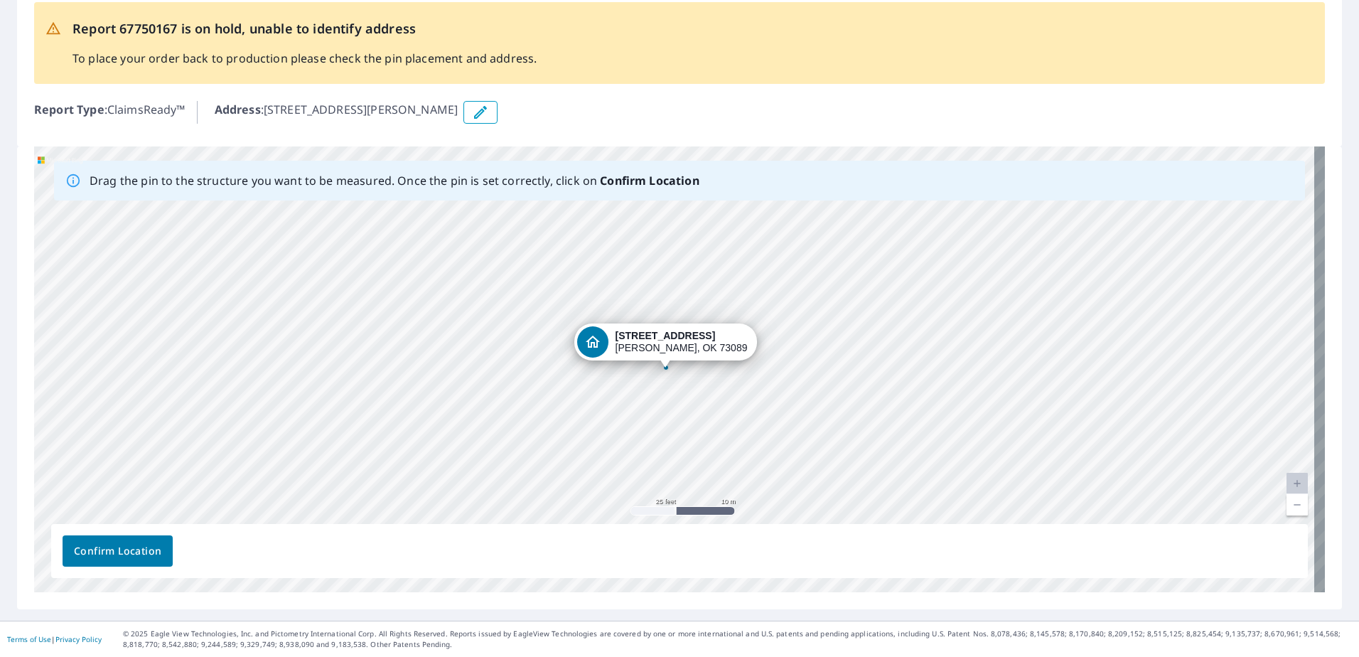
click at [114, 541] on button "Confirm Location" at bounding box center [118, 550] width 110 height 31
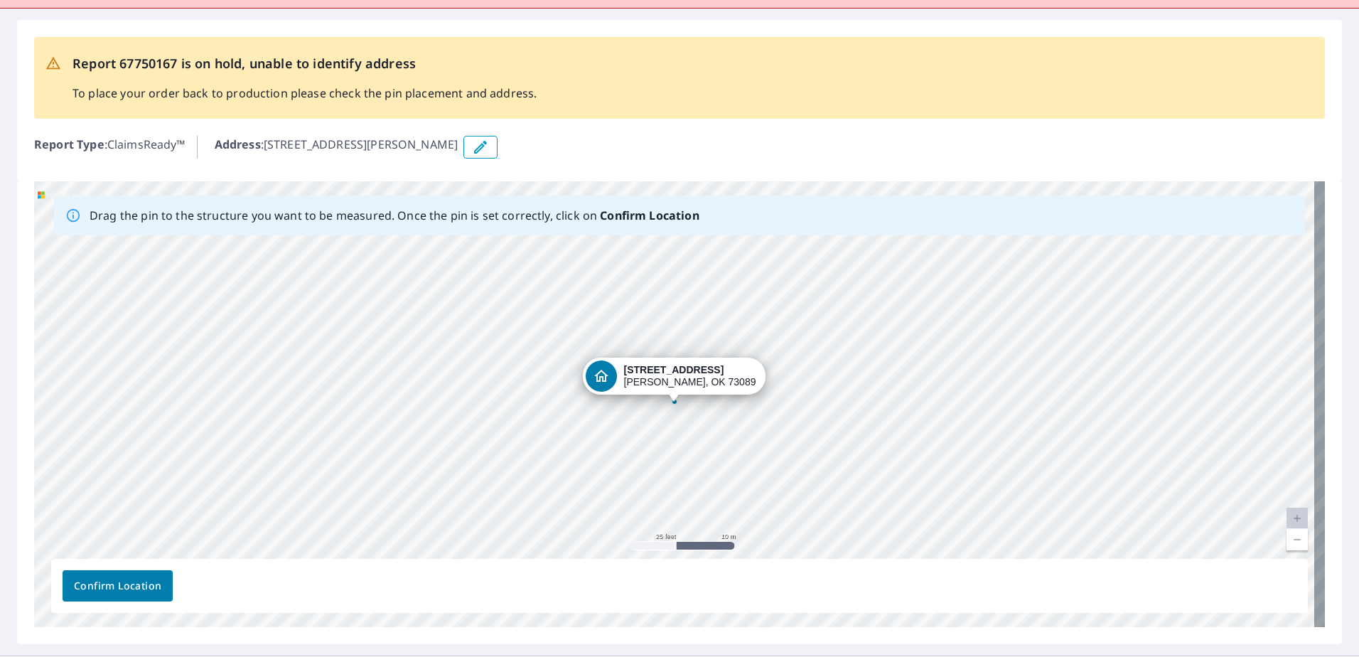
scroll to position [0, 0]
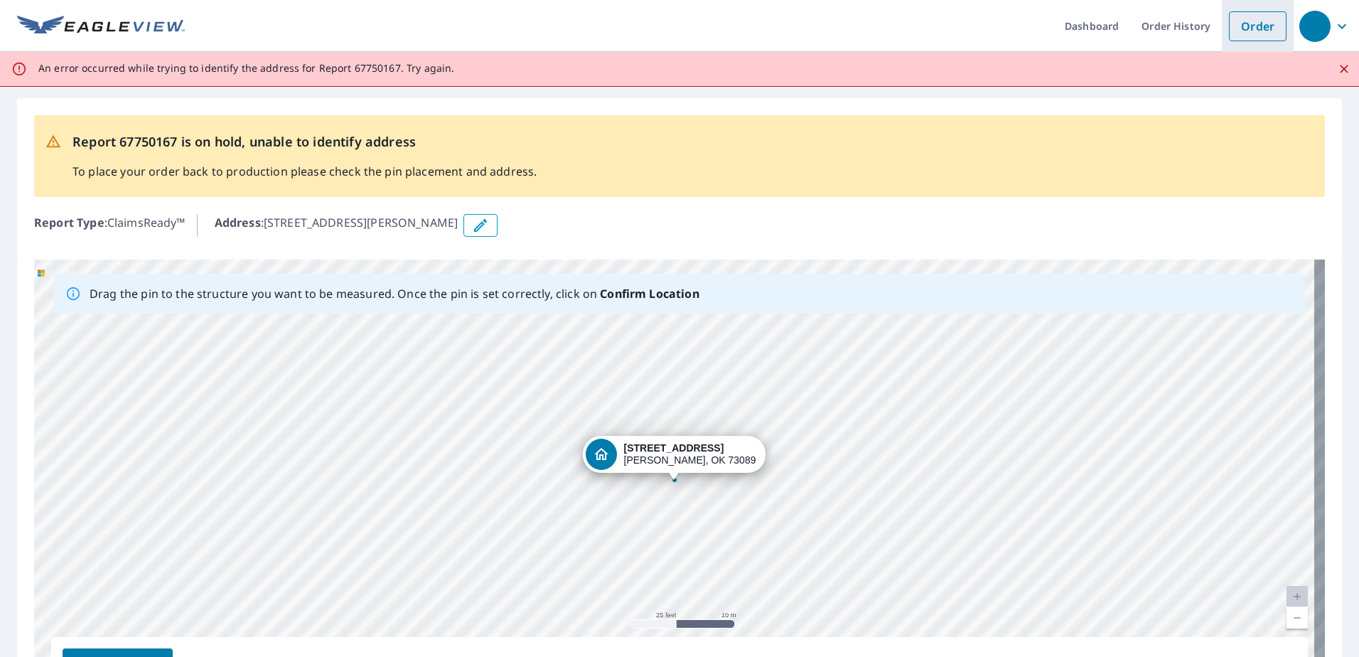
click at [1240, 31] on link "Order" at bounding box center [1258, 26] width 58 height 30
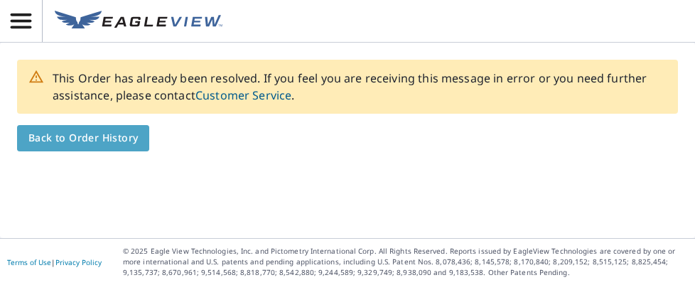
click at [103, 140] on span "Back to Order History" at bounding box center [82, 138] width 109 height 18
